Goal: Transaction & Acquisition: Purchase product/service

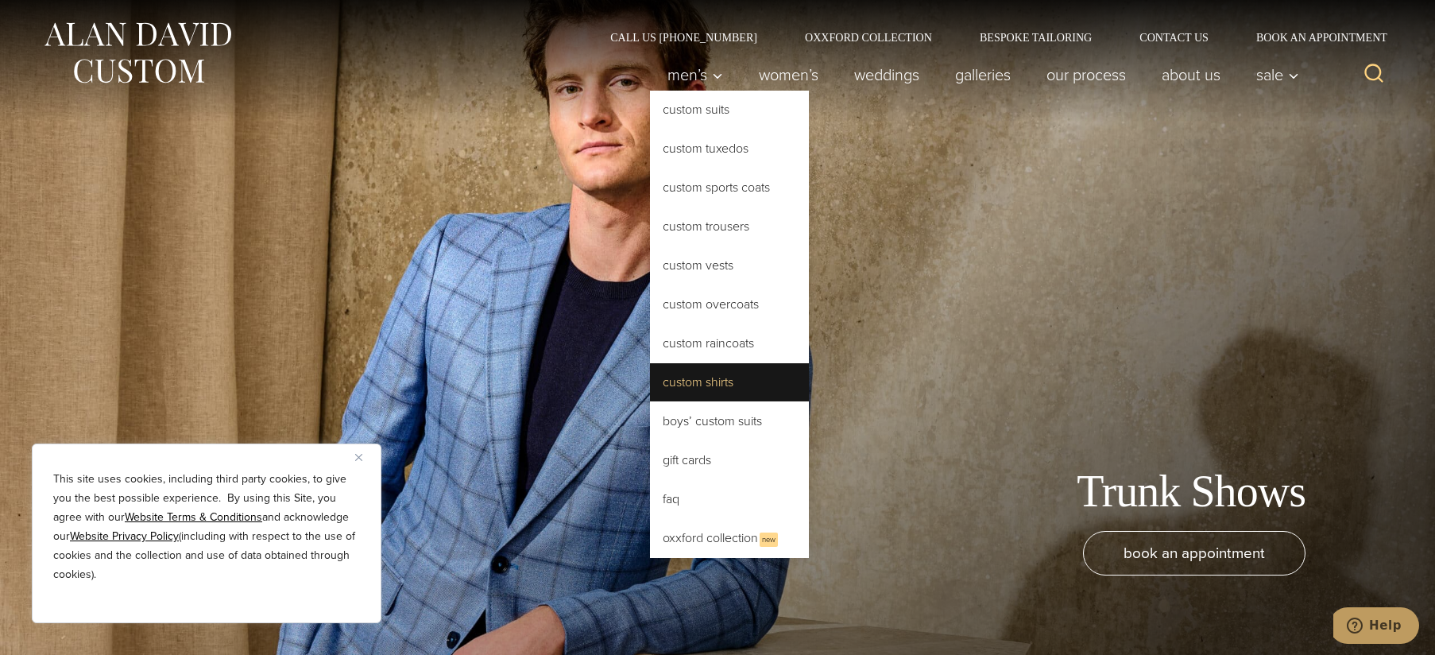
click at [676, 381] on link "Custom Shirts" at bounding box center [729, 382] width 159 height 38
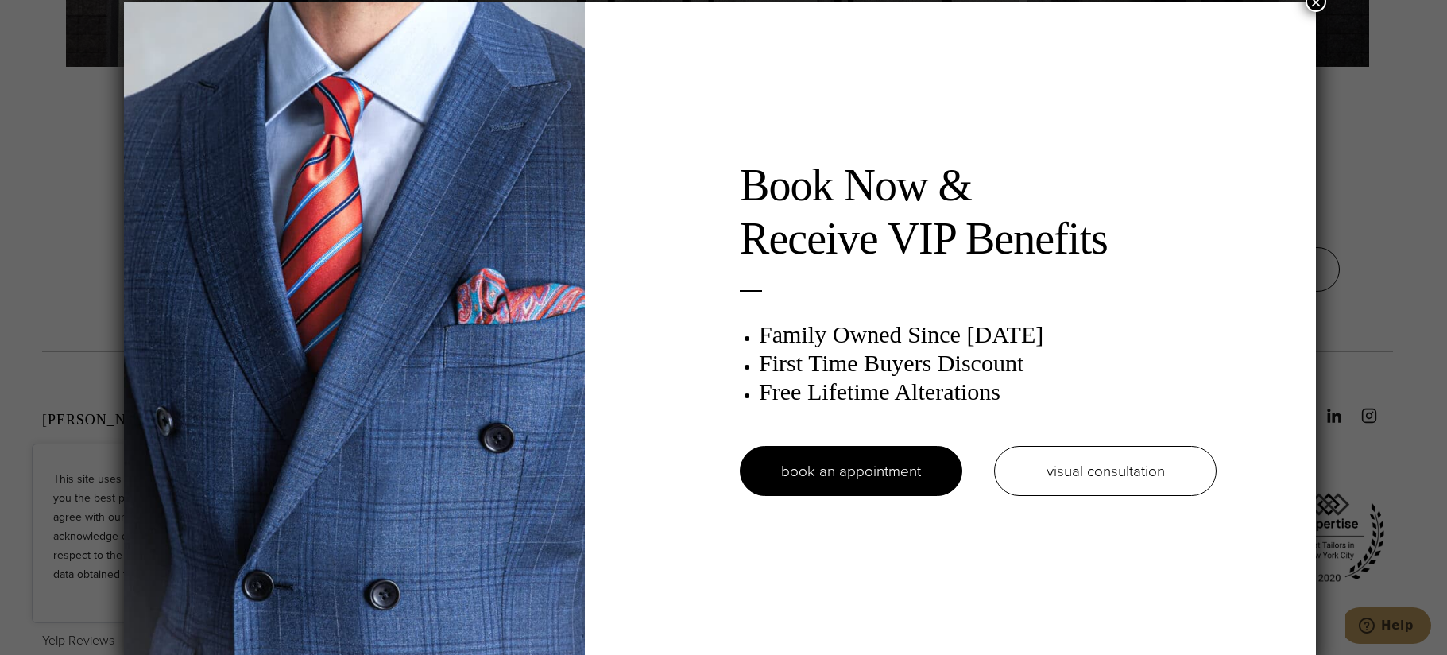
click at [1315, 2] on button "×" at bounding box center [1315, 1] width 21 height 21
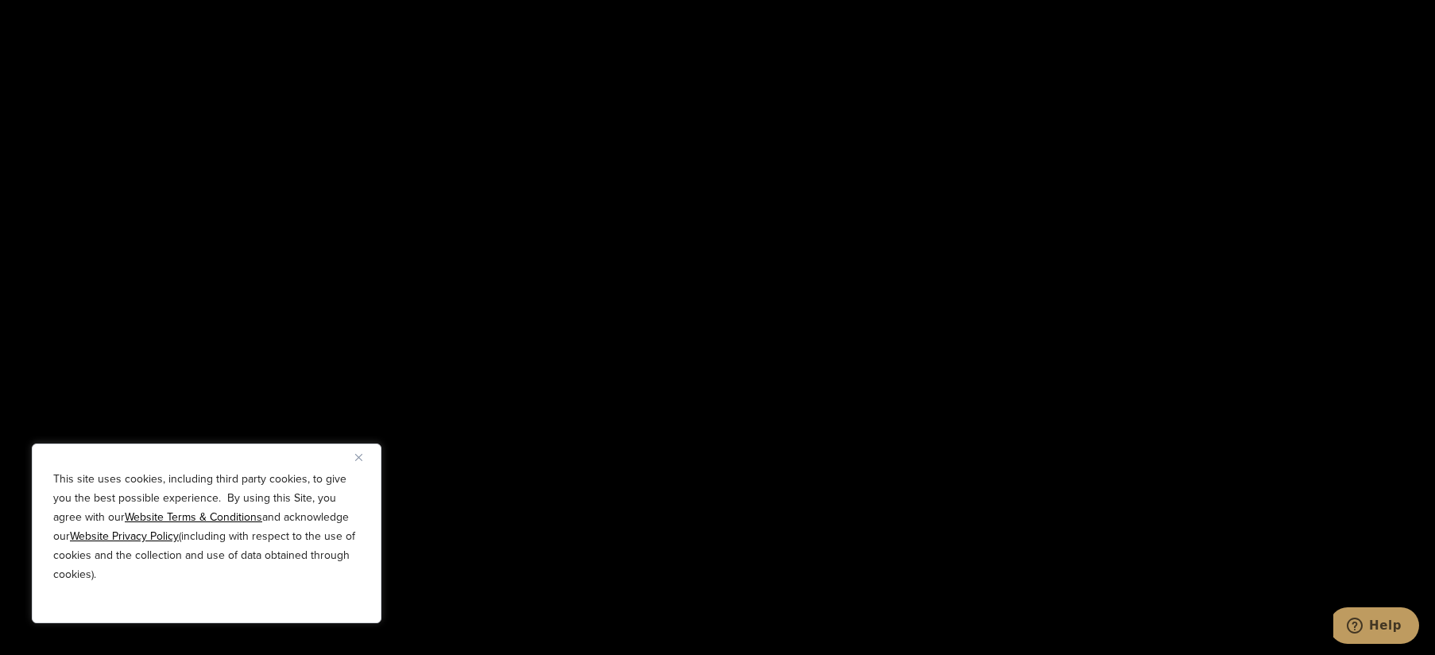
scroll to position [2701, 0]
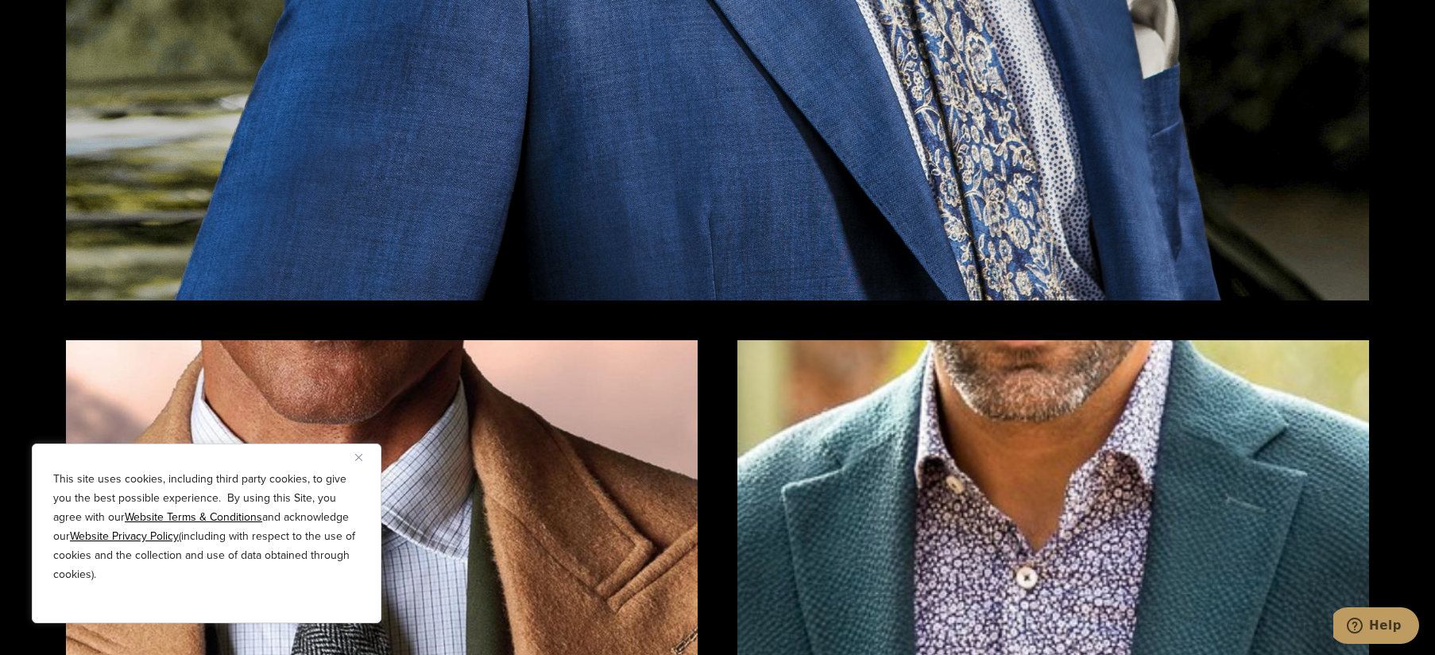
click at [361, 458] on img "Close" at bounding box center [358, 457] width 7 height 7
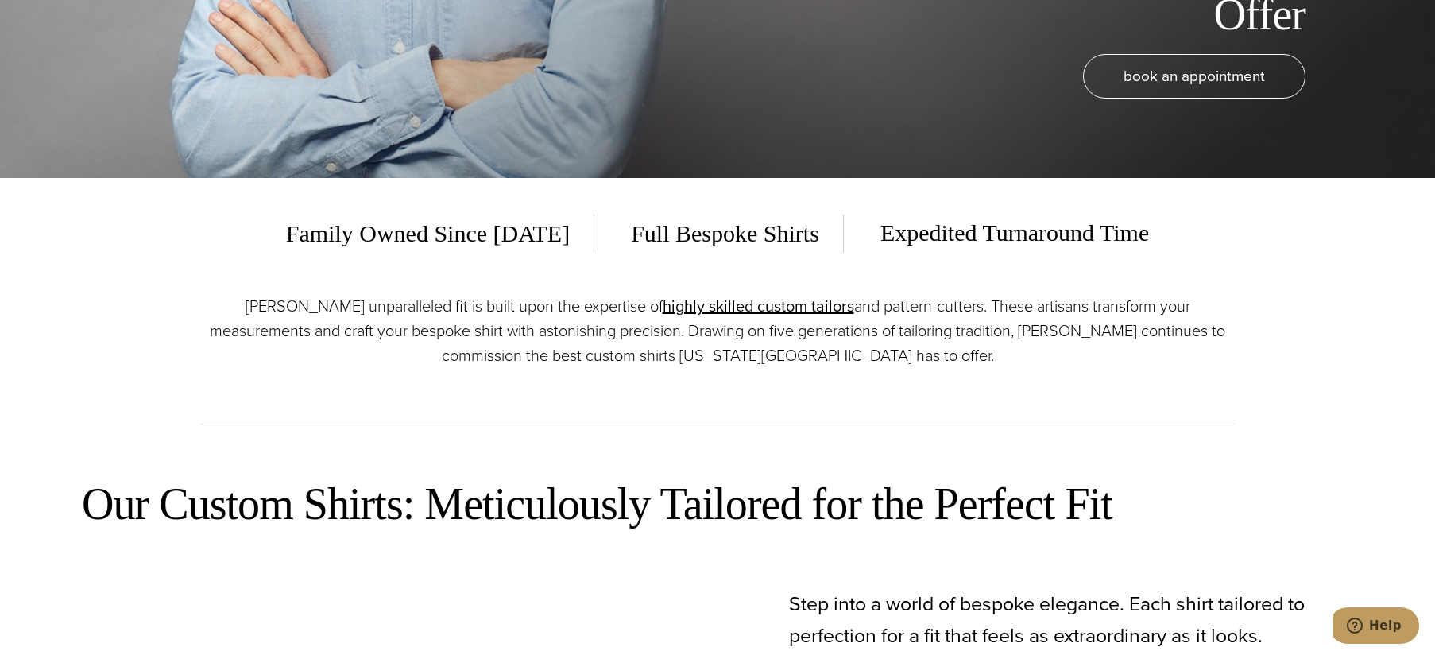
scroll to position [0, 0]
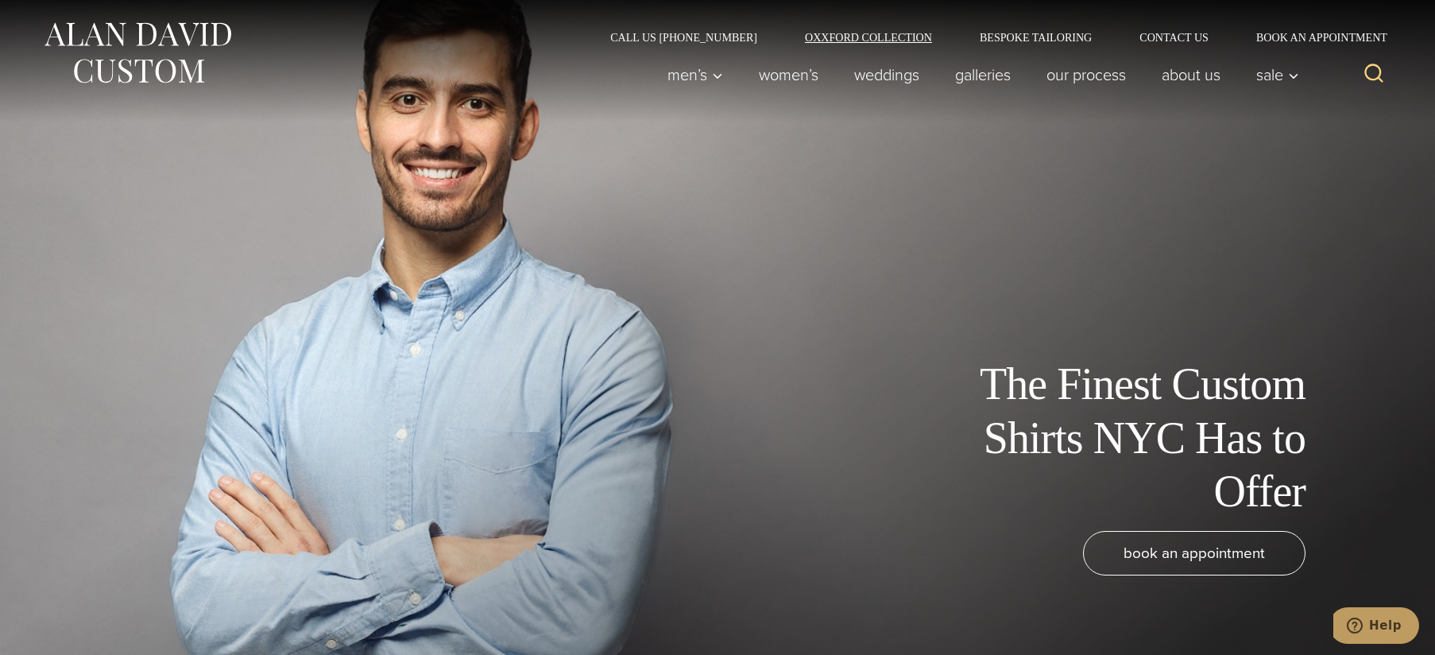
click at [837, 38] on link "Oxxford Collection" at bounding box center [868, 37] width 175 height 11
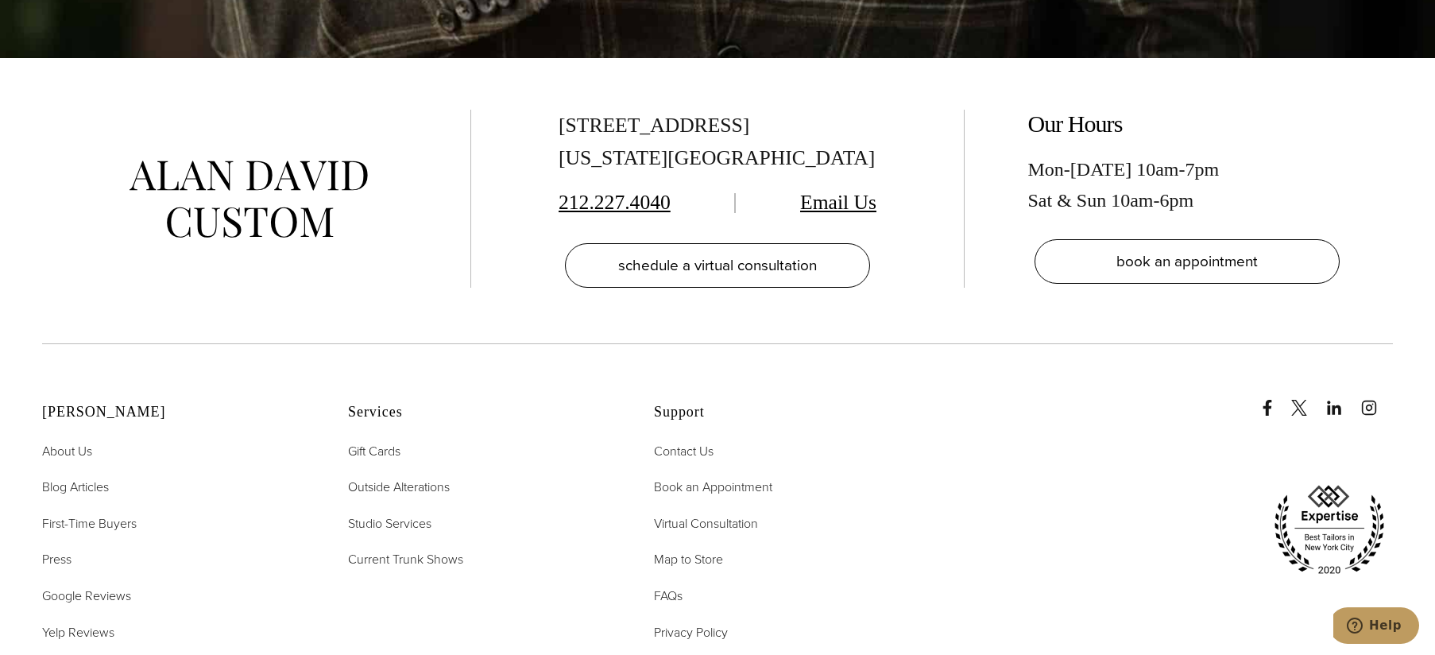
scroll to position [6355, 0]
